Goal: Obtain resource: Obtain resource

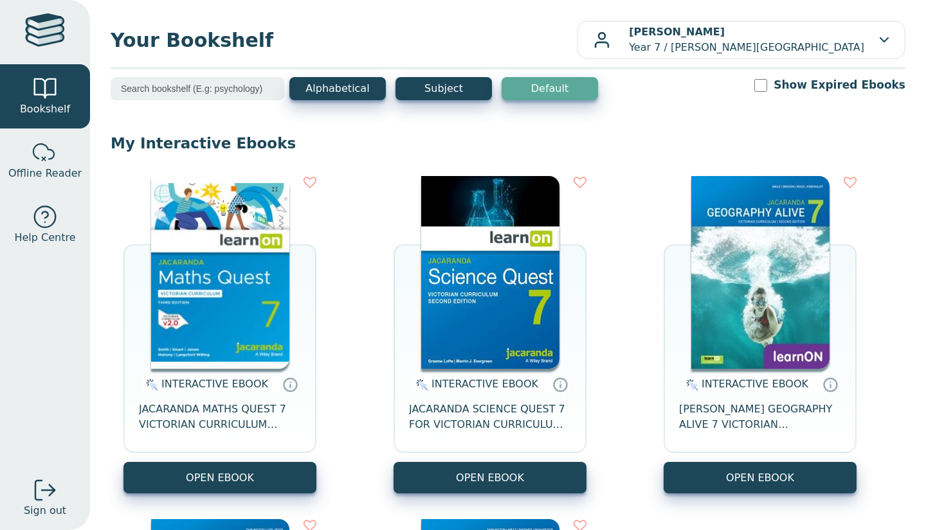
click at [451, 484] on button "OPEN EBOOK" at bounding box center [490, 478] width 193 height 32
click at [231, 484] on button "OPEN EBOOK" at bounding box center [219, 478] width 193 height 32
